Goal: Find specific page/section: Find specific page/section

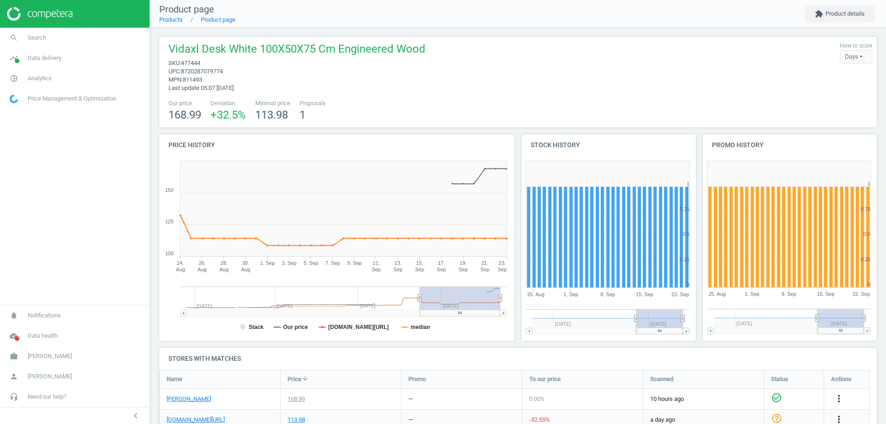
click at [184, 44] on span "Vidaxl Desk White 100X50X75 Cm Engineered Wood" at bounding box center [297, 51] width 257 height 18
click at [183, 44] on span "Vidaxl Desk White 100X50X75 Cm Engineered Wood" at bounding box center [297, 51] width 257 height 18
copy span "Vidaxl"
click at [187, 18] on li "Product page" at bounding box center [209, 20] width 53 height 8
click at [184, 18] on li "Product page" at bounding box center [209, 20] width 53 height 8
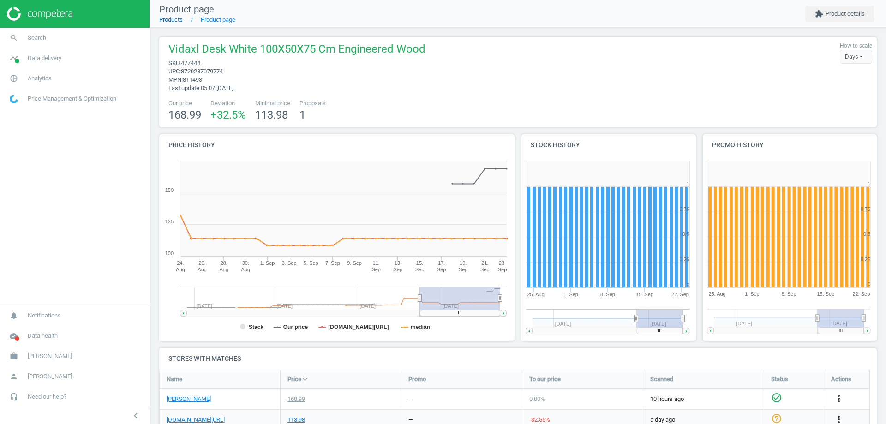
click at [177, 20] on link "Products" at bounding box center [171, 19] width 24 height 7
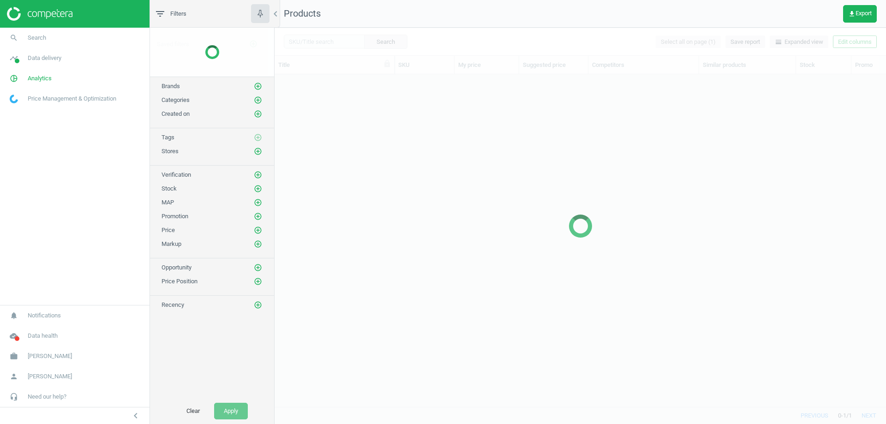
scroll to position [319, 605]
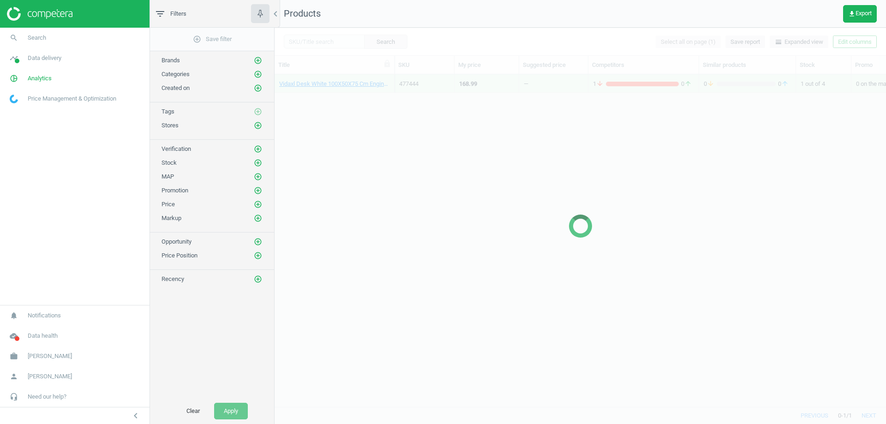
click at [321, 42] on div at bounding box center [581, 226] width 612 height 397
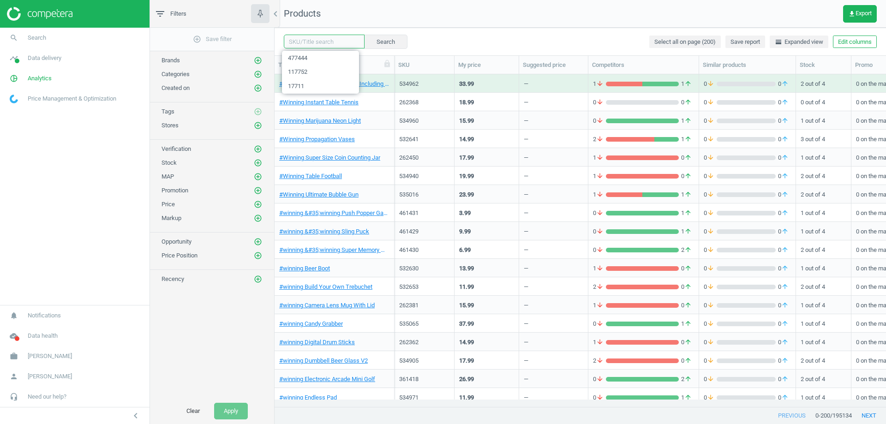
click at [318, 40] on input "text" at bounding box center [324, 42] width 81 height 14
paste input "Vidaxl"
type input "Vidaxl"
click at [375, 41] on button "Search" at bounding box center [385, 42] width 43 height 14
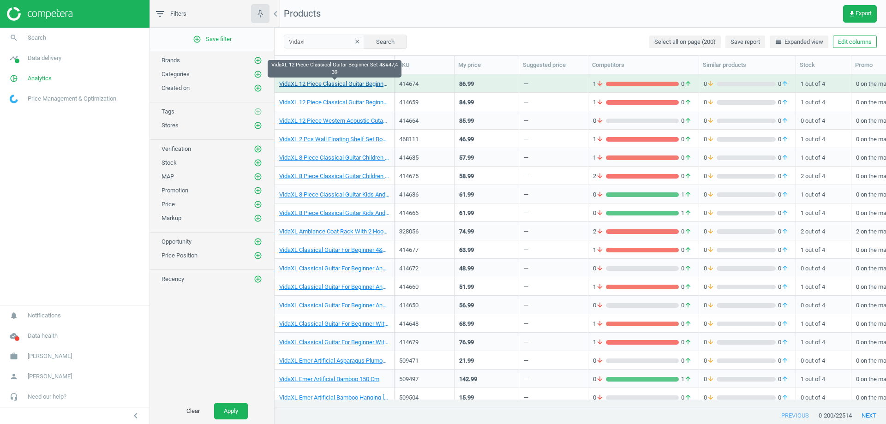
click at [336, 83] on link "VidaXL 12 Piece Classical Guitar Beginner Set 4&#47;4 39" at bounding box center [334, 84] width 110 height 8
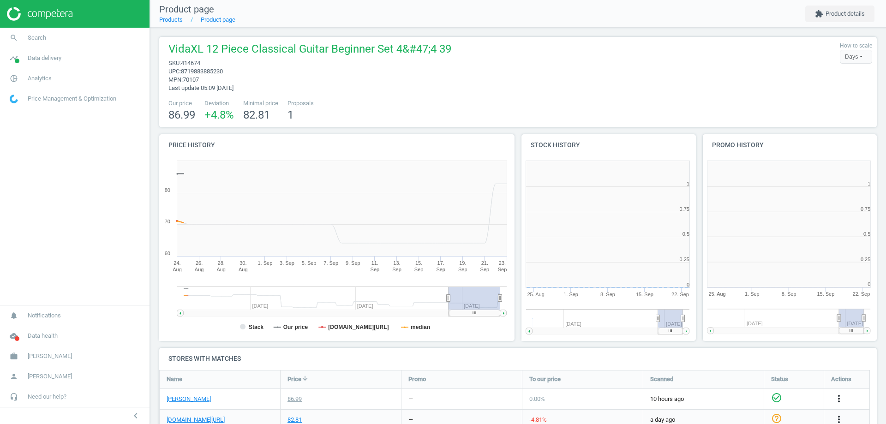
scroll to position [199, 187]
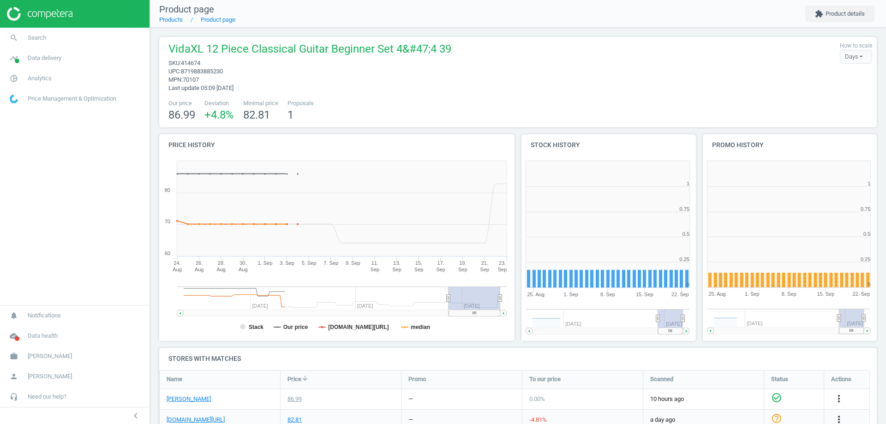
click at [206, 72] on span "8719883885230" at bounding box center [202, 71] width 42 height 7
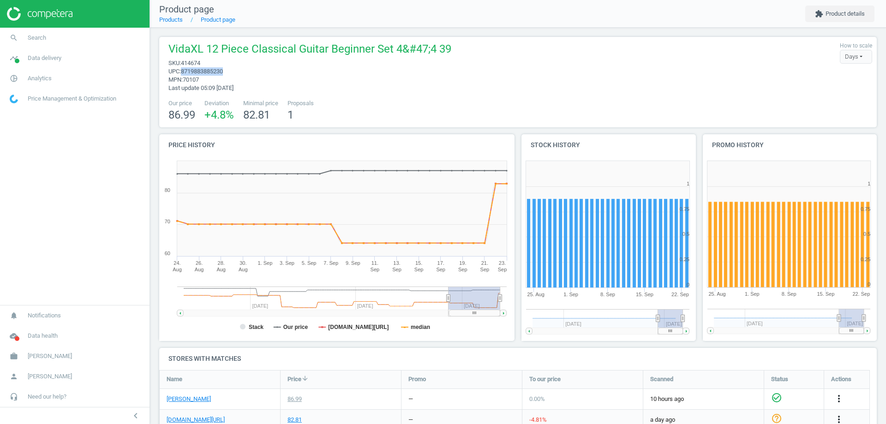
click at [202, 71] on span "8719883885230" at bounding box center [202, 71] width 42 height 7
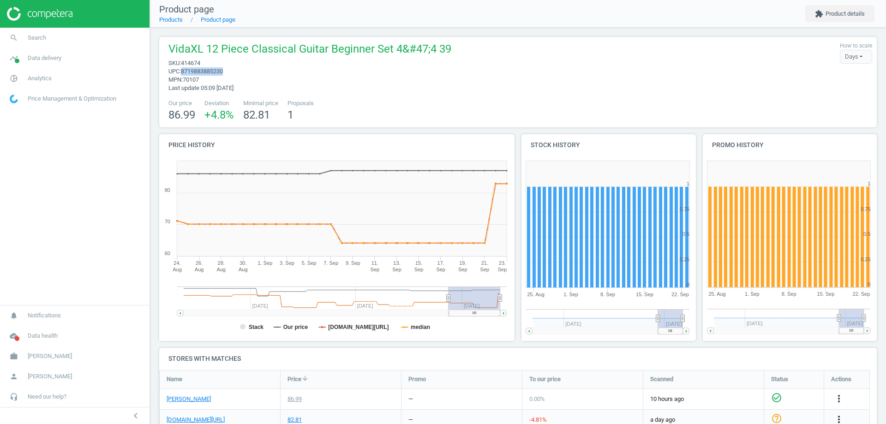
copy span "8719883885230"
